Goal: Information Seeking & Learning: Learn about a topic

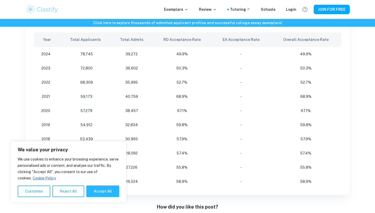
scroll to position [120, 0]
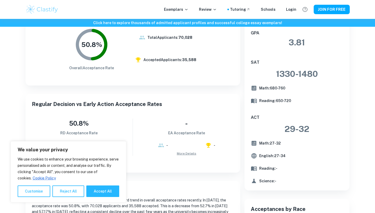
scroll to position [142, 0]
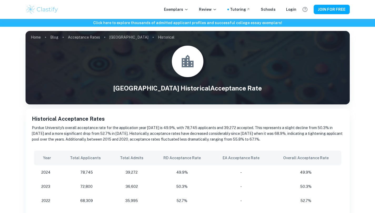
scroll to position [57, 0]
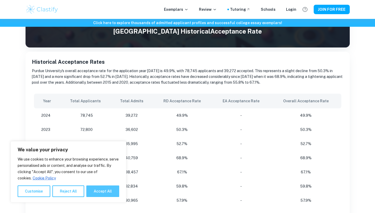
click at [96, 191] on button "Accept All" at bounding box center [102, 192] width 33 height 12
checkbox input "true"
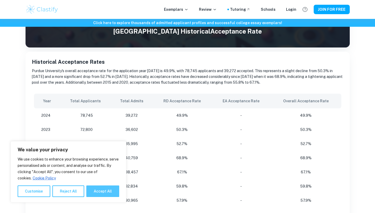
checkbox input "true"
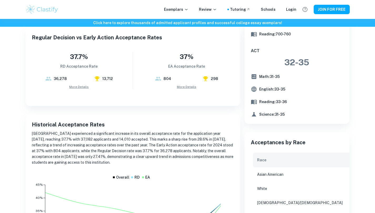
scroll to position [185, 0]
